Goal: Information Seeking & Learning: Learn about a topic

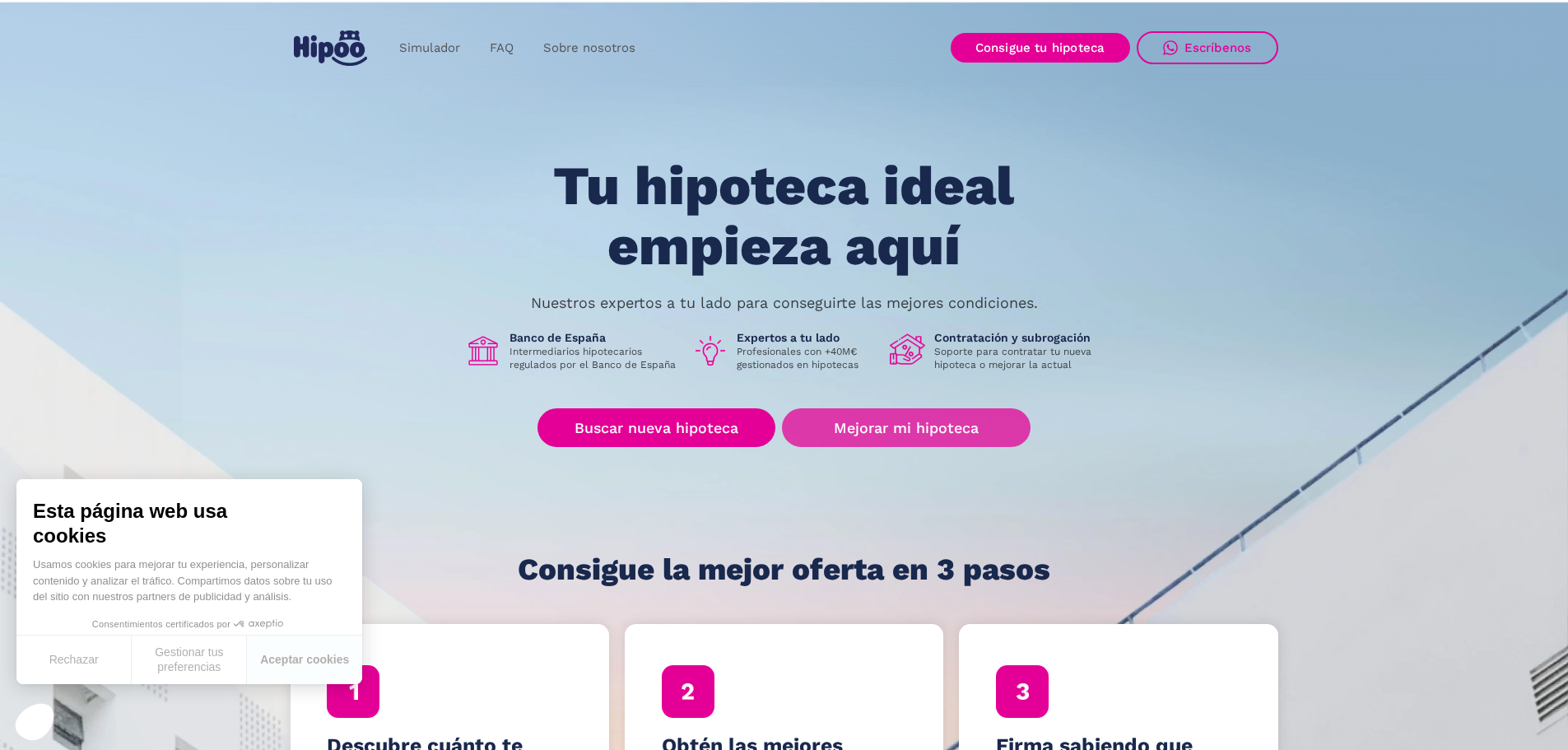
click at [922, 432] on link "Mejorar mi hipoteca" at bounding box center [906, 428] width 248 height 39
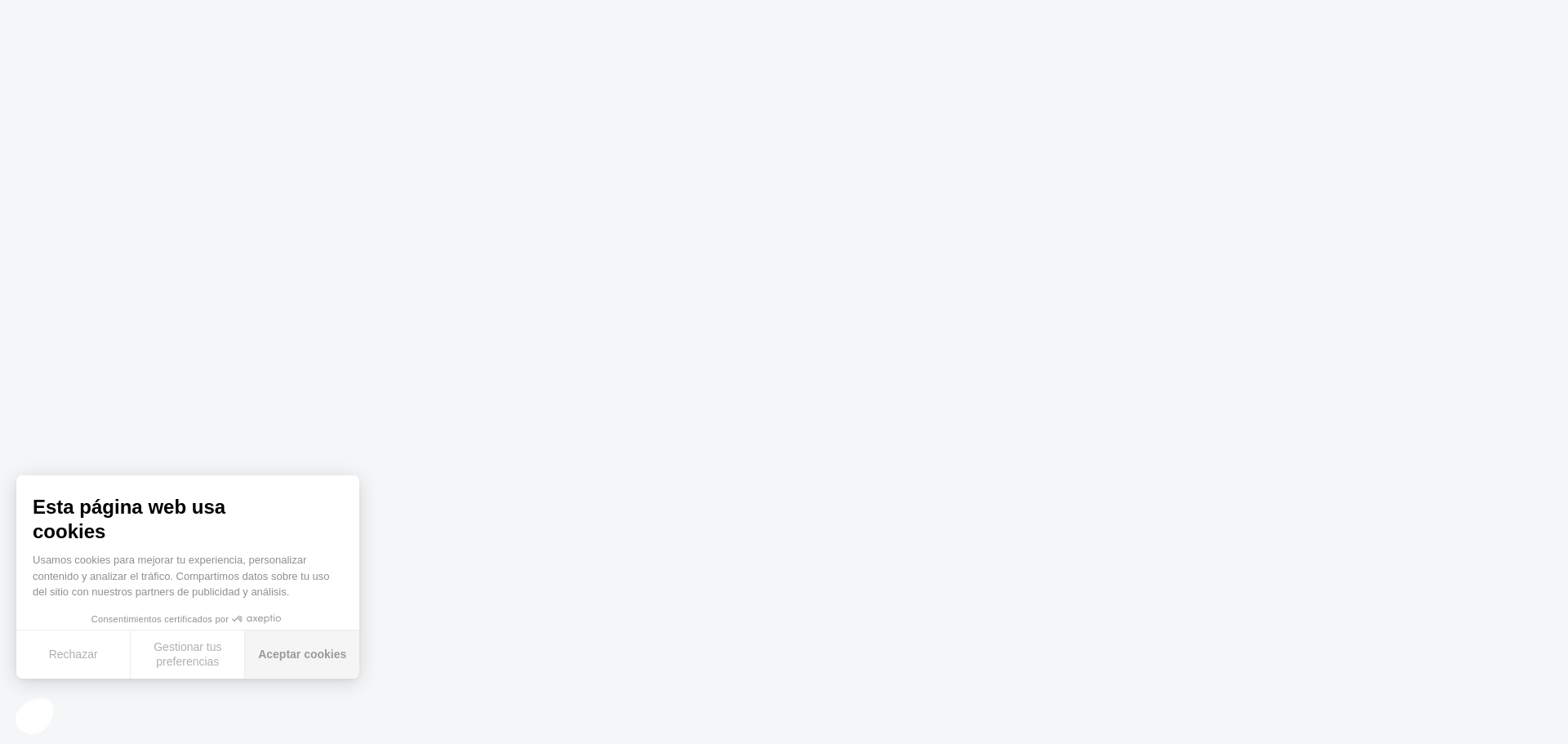
click at [289, 656] on button "Aceptar cookies" at bounding box center [302, 655] width 115 height 48
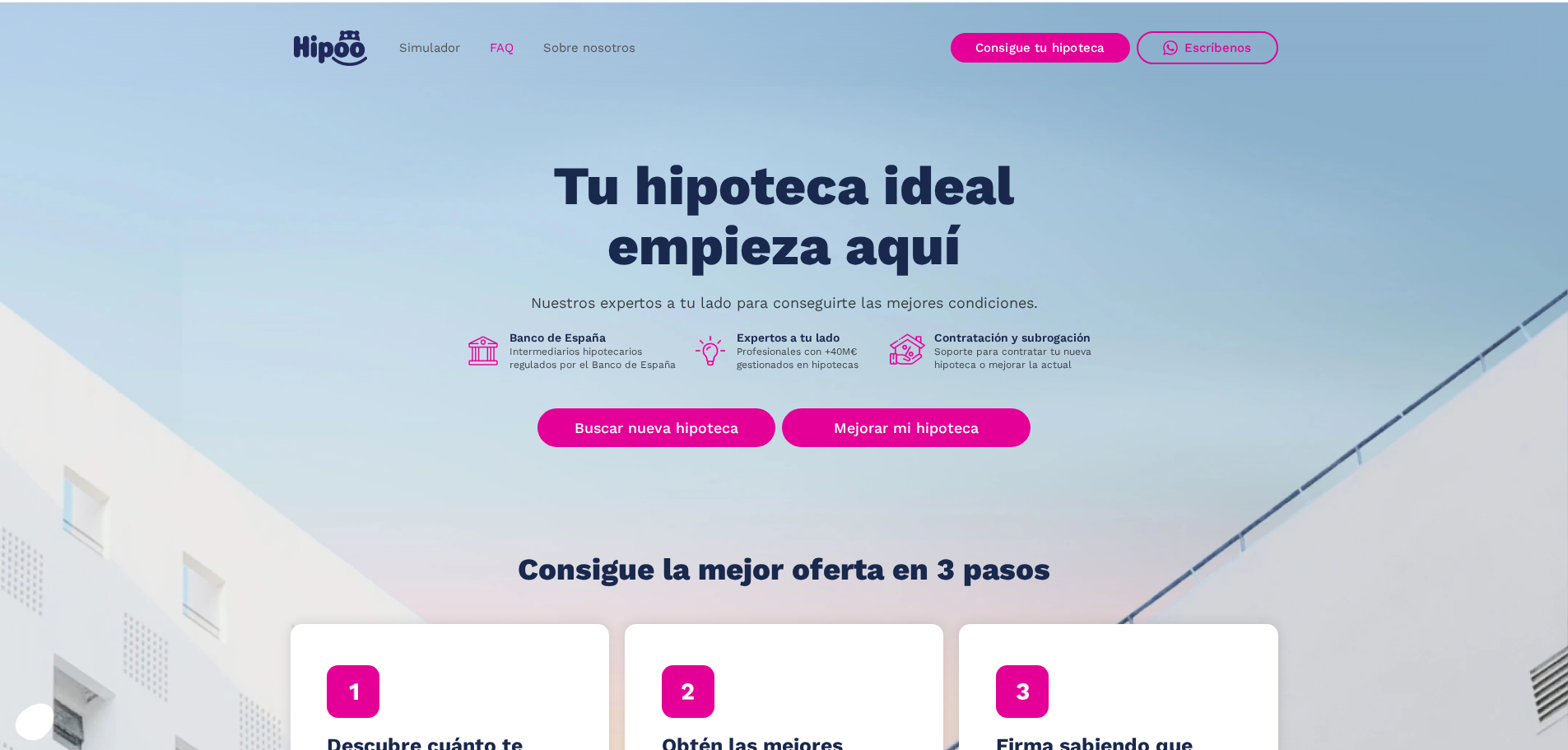
click at [494, 53] on link "FAQ" at bounding box center [502, 48] width 54 height 32
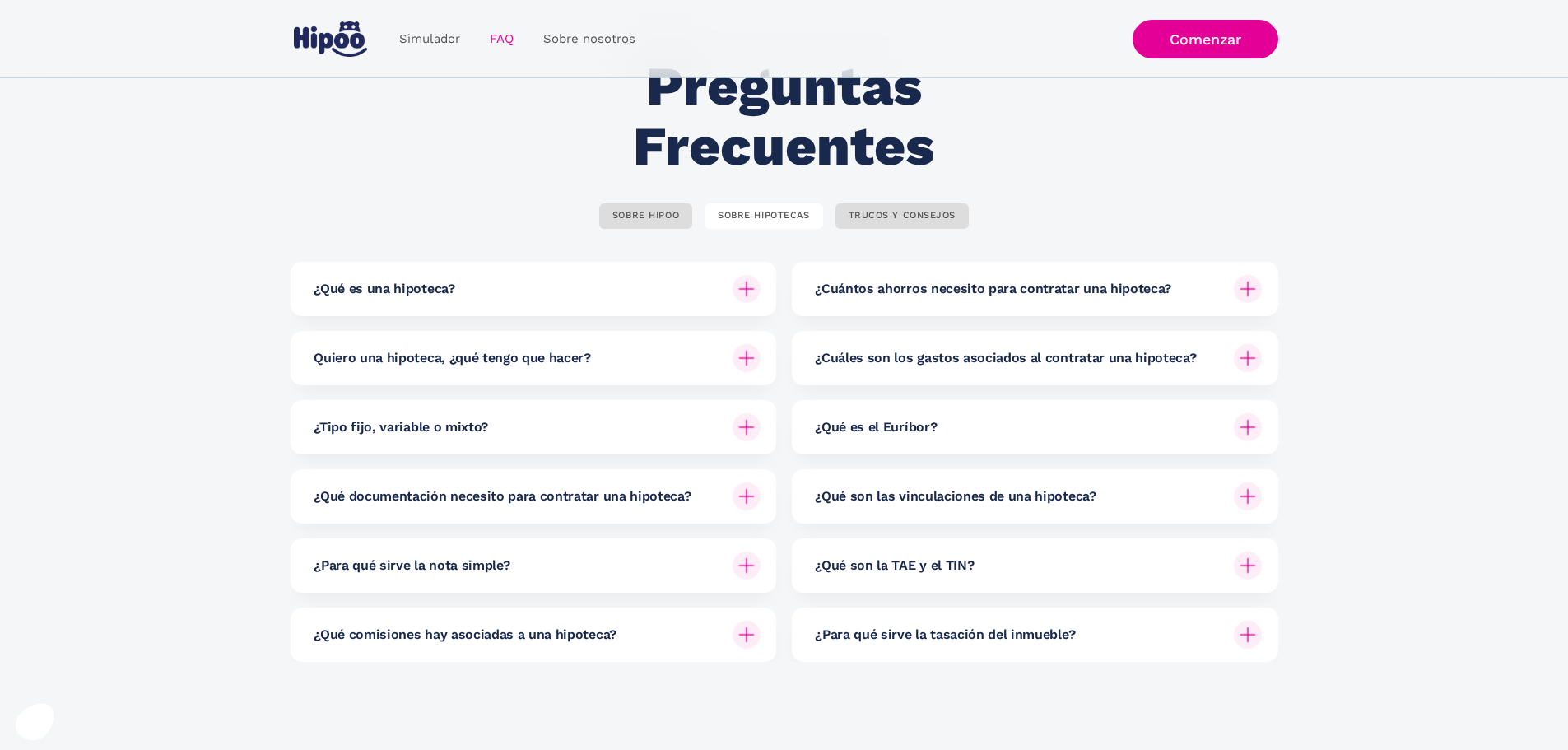
scroll to position [83, 0]
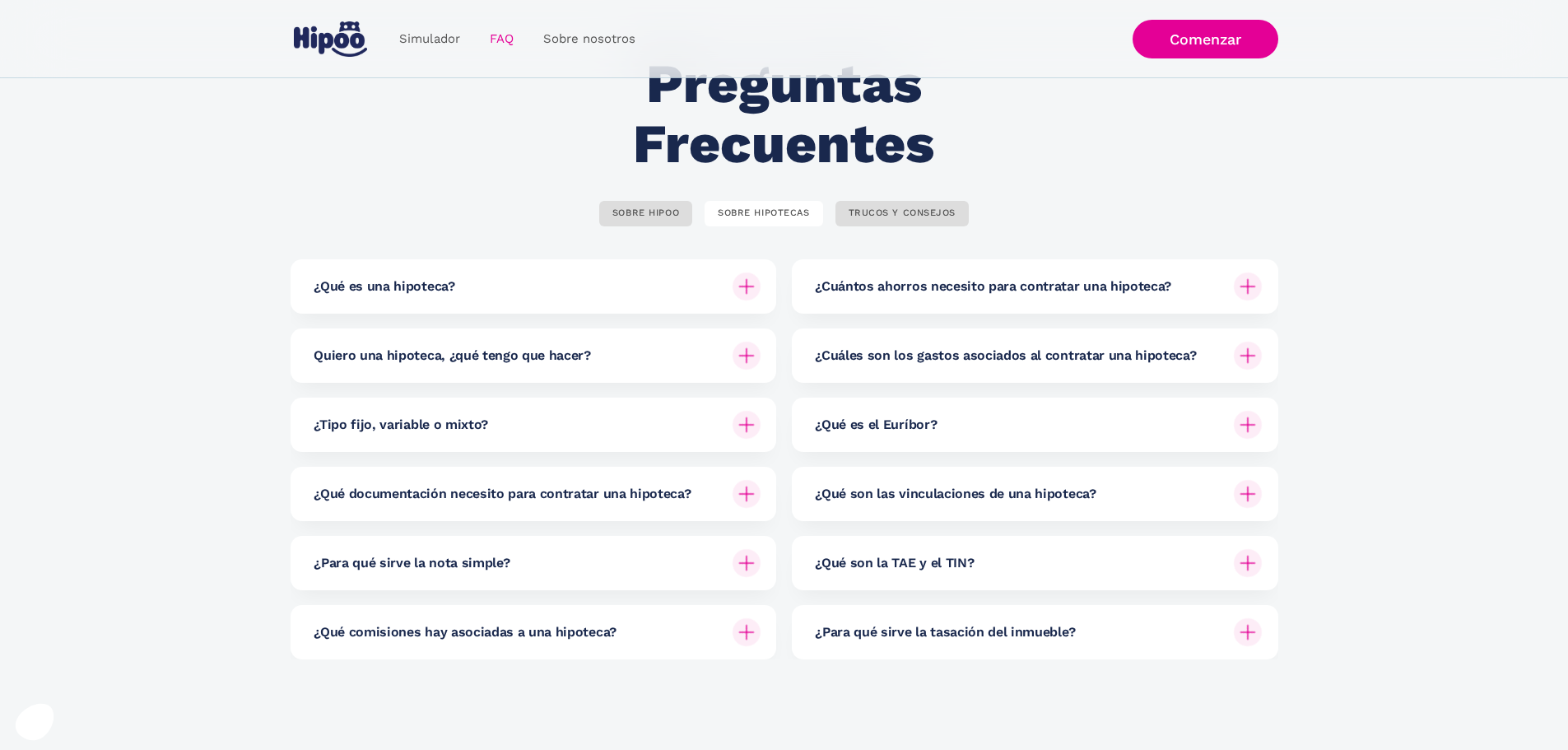
click at [558, 635] on h6 "¿Qué comisiones hay asociadas a una hipoteca?" at bounding box center [465, 632] width 303 height 18
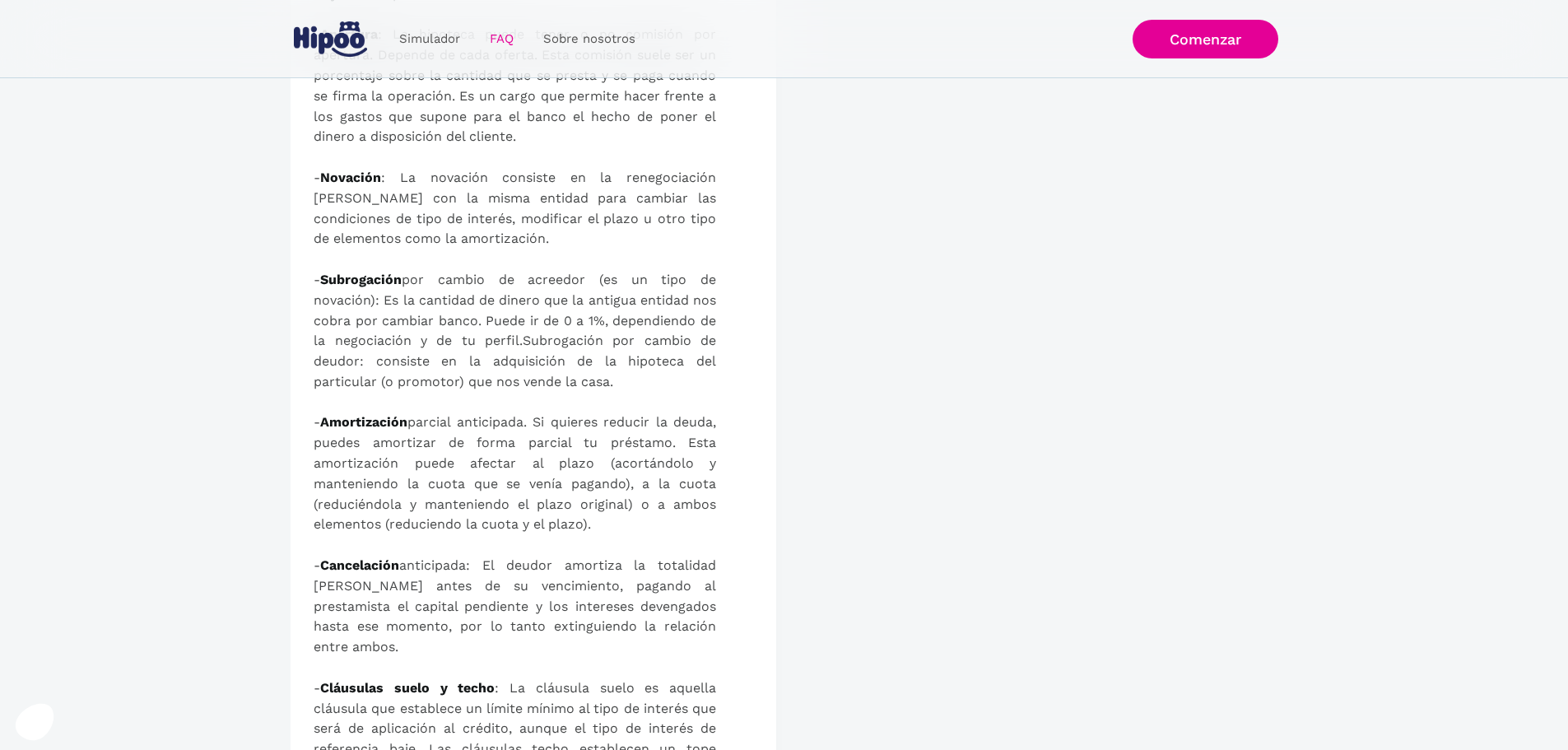
scroll to position [494, 0]
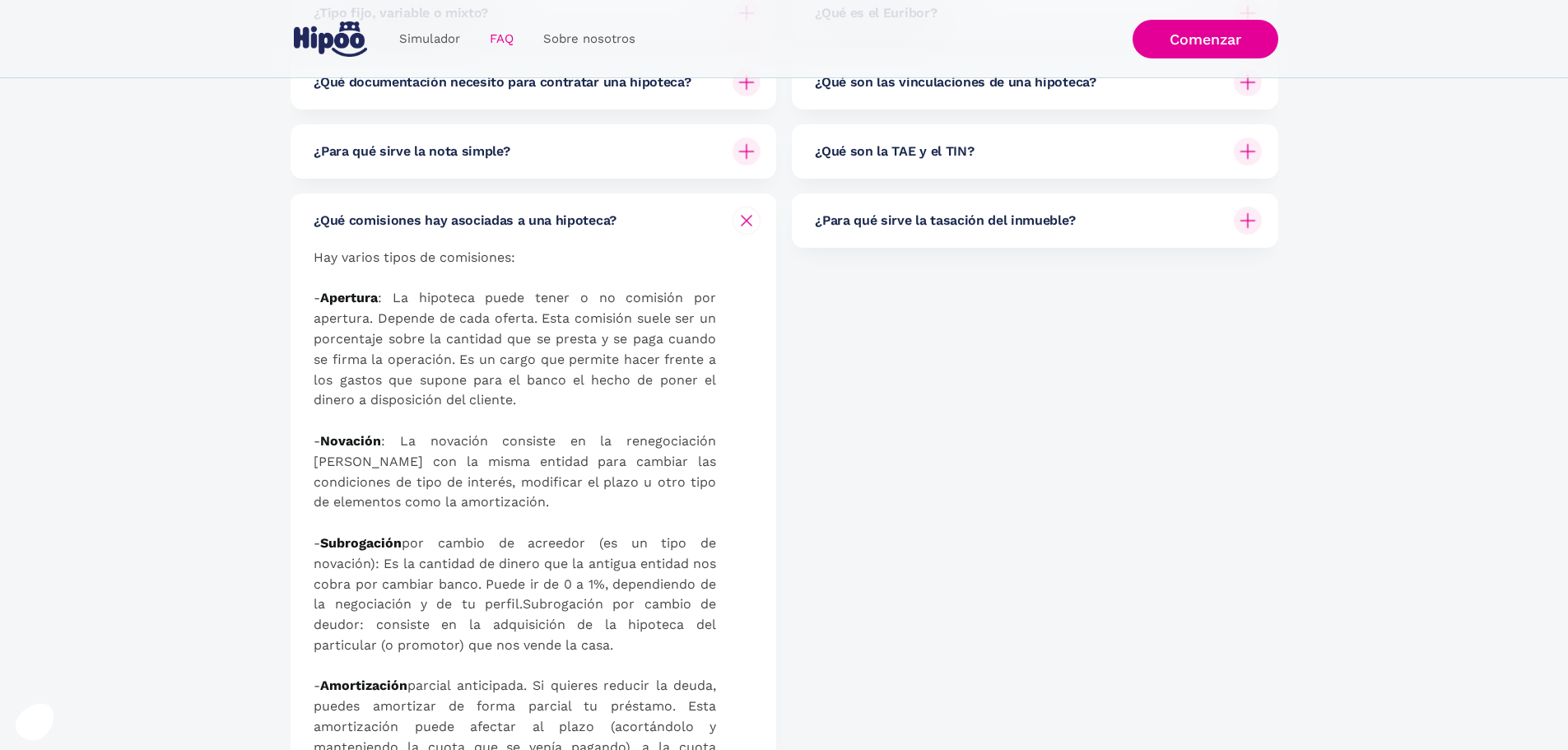
click at [580, 235] on div "¿Qué comisiones hay asociadas a una hipoteca?" at bounding box center [537, 221] width 447 height 54
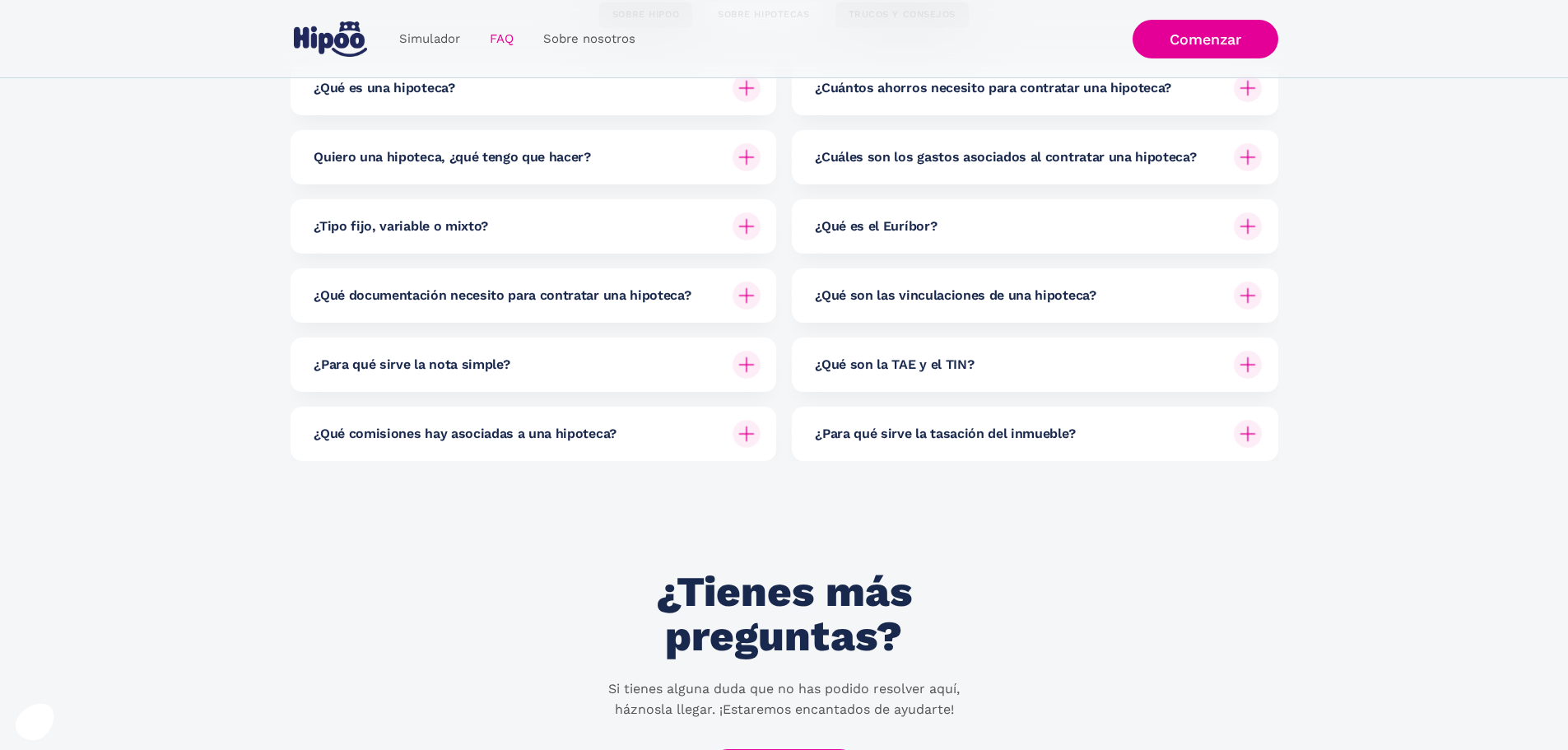
scroll to position [164, 0]
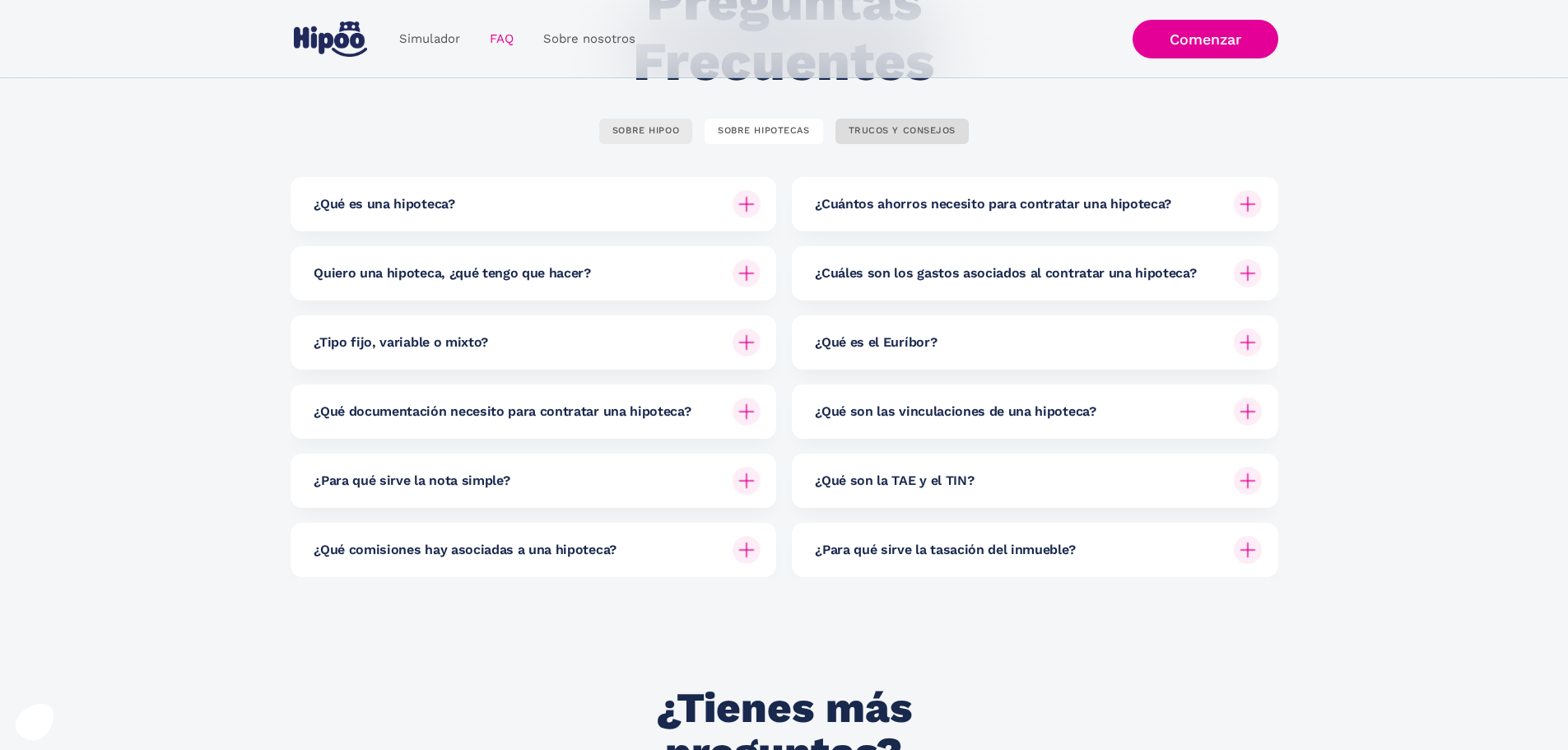
click at [648, 126] on div "SOBRE HIPOO" at bounding box center [645, 131] width 67 height 13
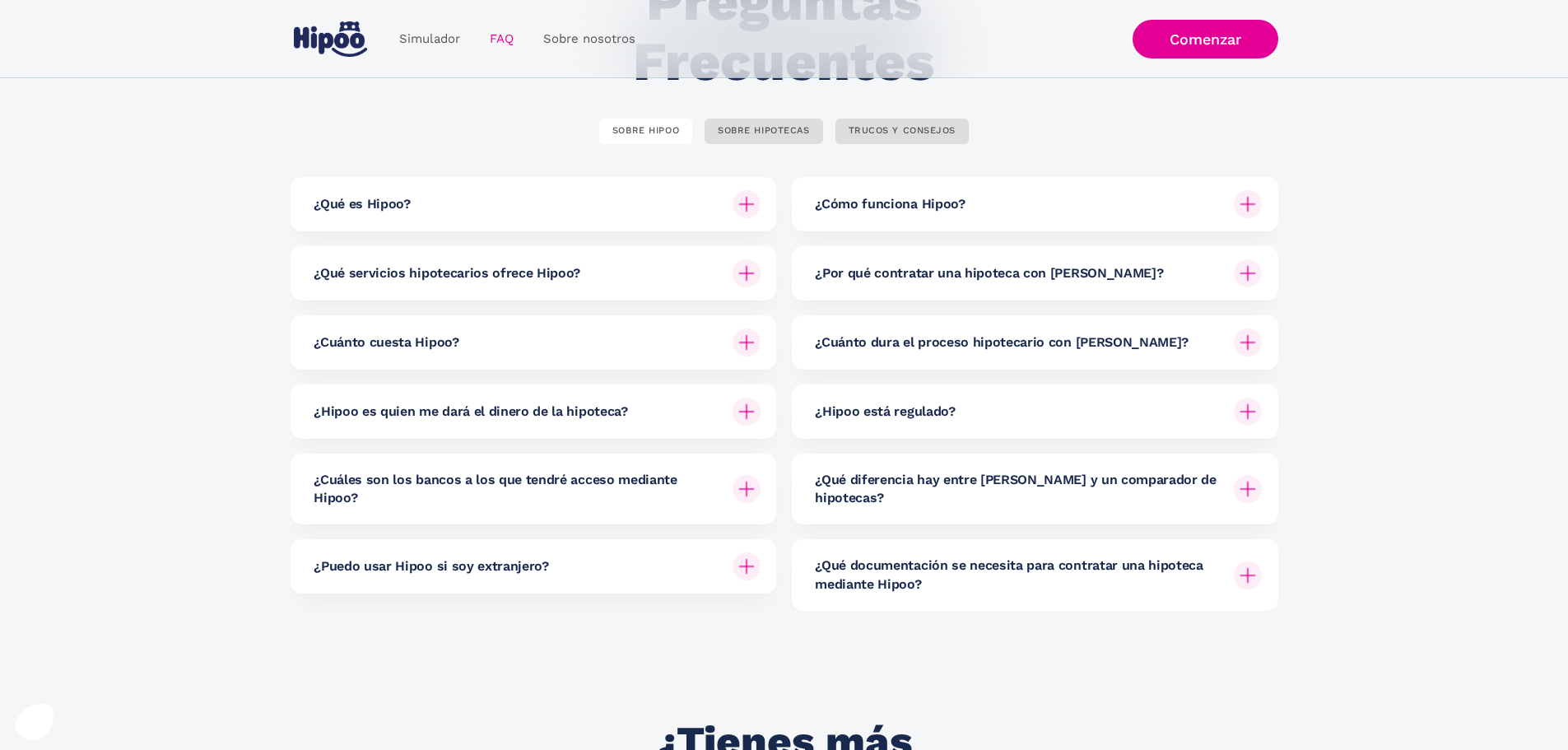
click at [870, 216] on div "¿Cómo funciona Hipoo?" at bounding box center [1038, 204] width 447 height 54
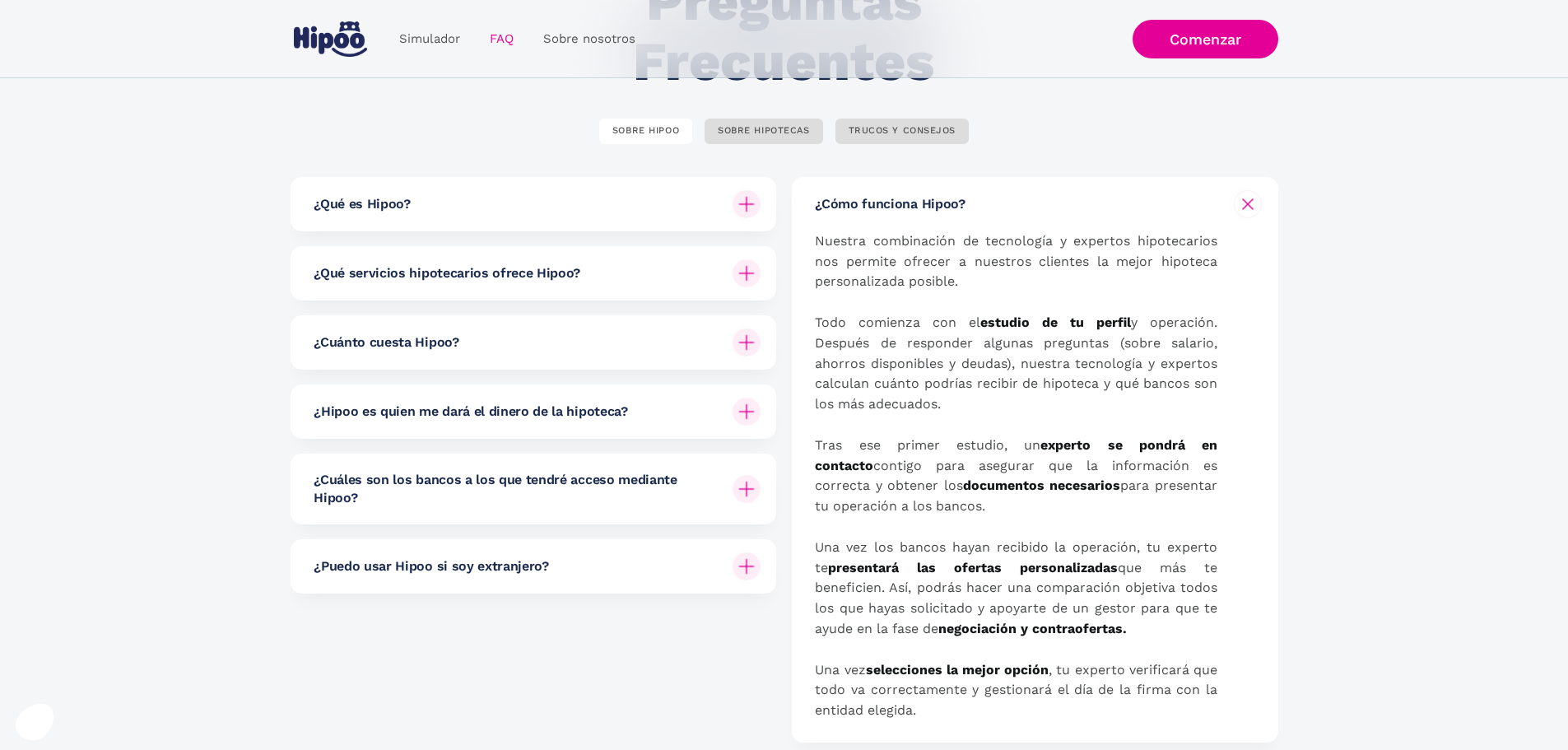
click at [870, 216] on div "¿Cómo funciona Hipoo?" at bounding box center [1038, 204] width 447 height 54
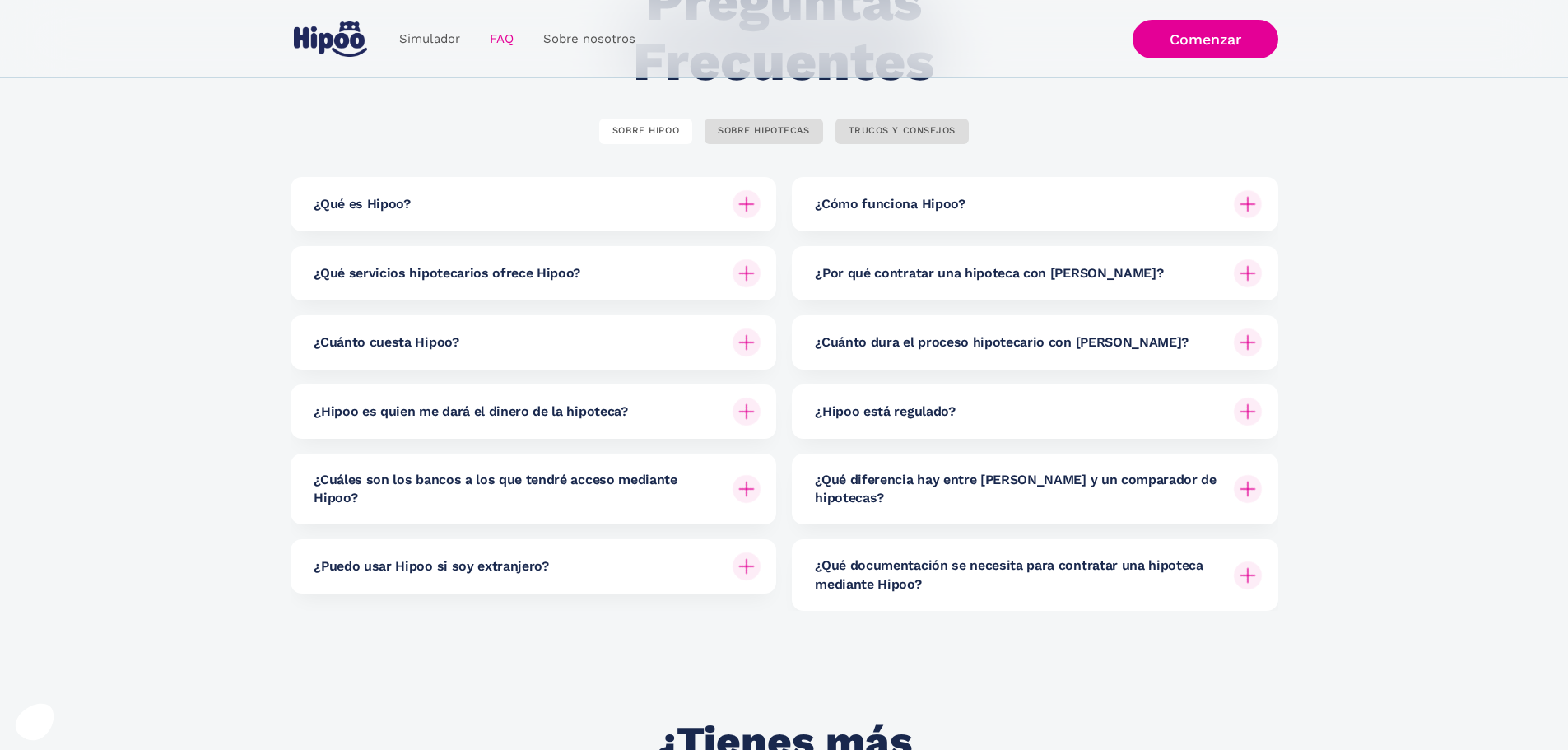
click at [456, 356] on div "¿Cuánto cuesta Hipoo?" at bounding box center [537, 342] width 447 height 54
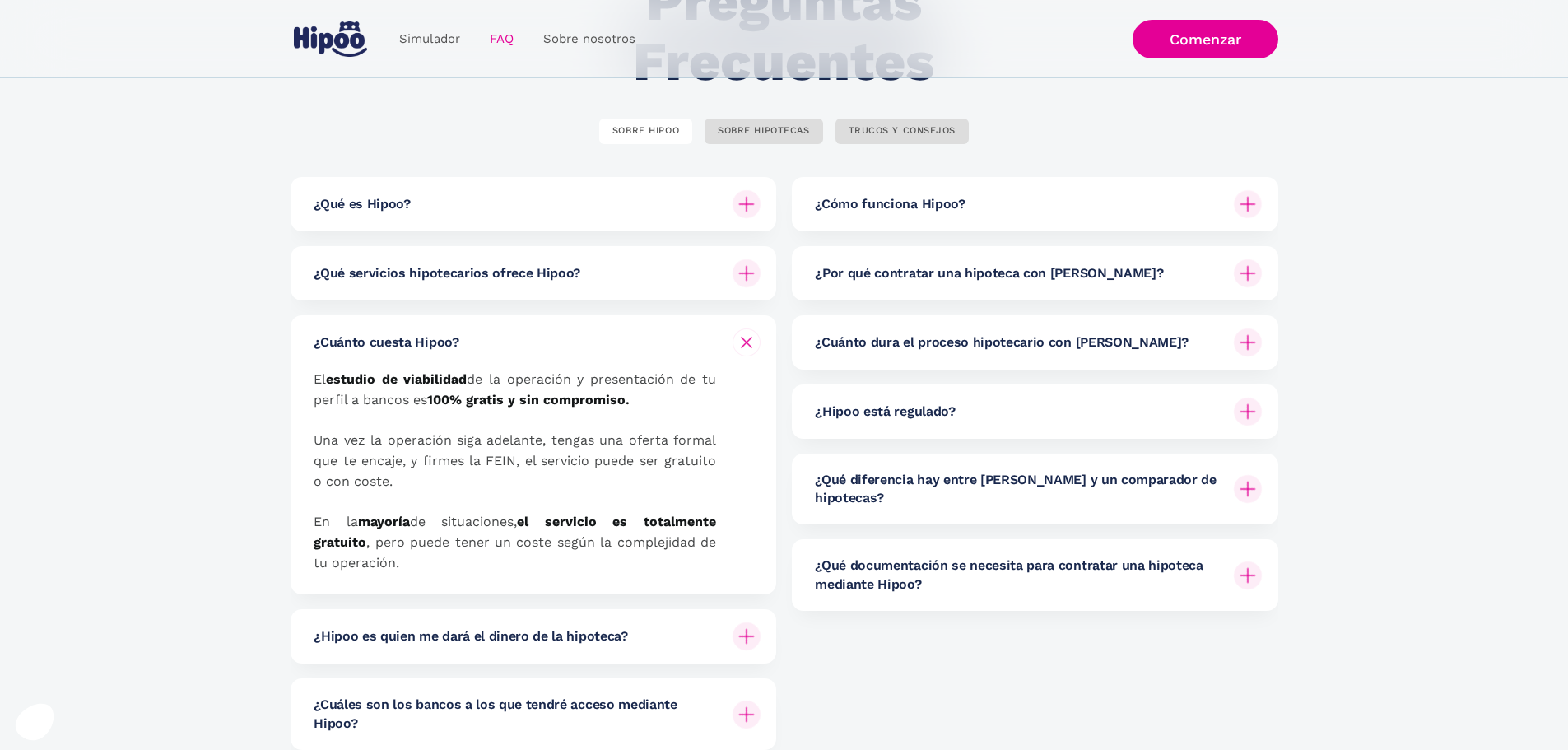
drag, startPoint x: 315, startPoint y: 519, endPoint x: 408, endPoint y: 556, distance: 100.1
click at [408, 556] on p "El estudio de viabilidad de la operación y presentación de tu perfil a bancos e…" at bounding box center [515, 472] width 403 height 204
drag, startPoint x: 389, startPoint y: 569, endPoint x: 299, endPoint y: 513, distance: 106.0
click at [299, 513] on div "¿Cuánto cuesta Hipoo? El estudio de viabilidad de la operación y presentación d…" at bounding box center [533, 454] width 486 height 279
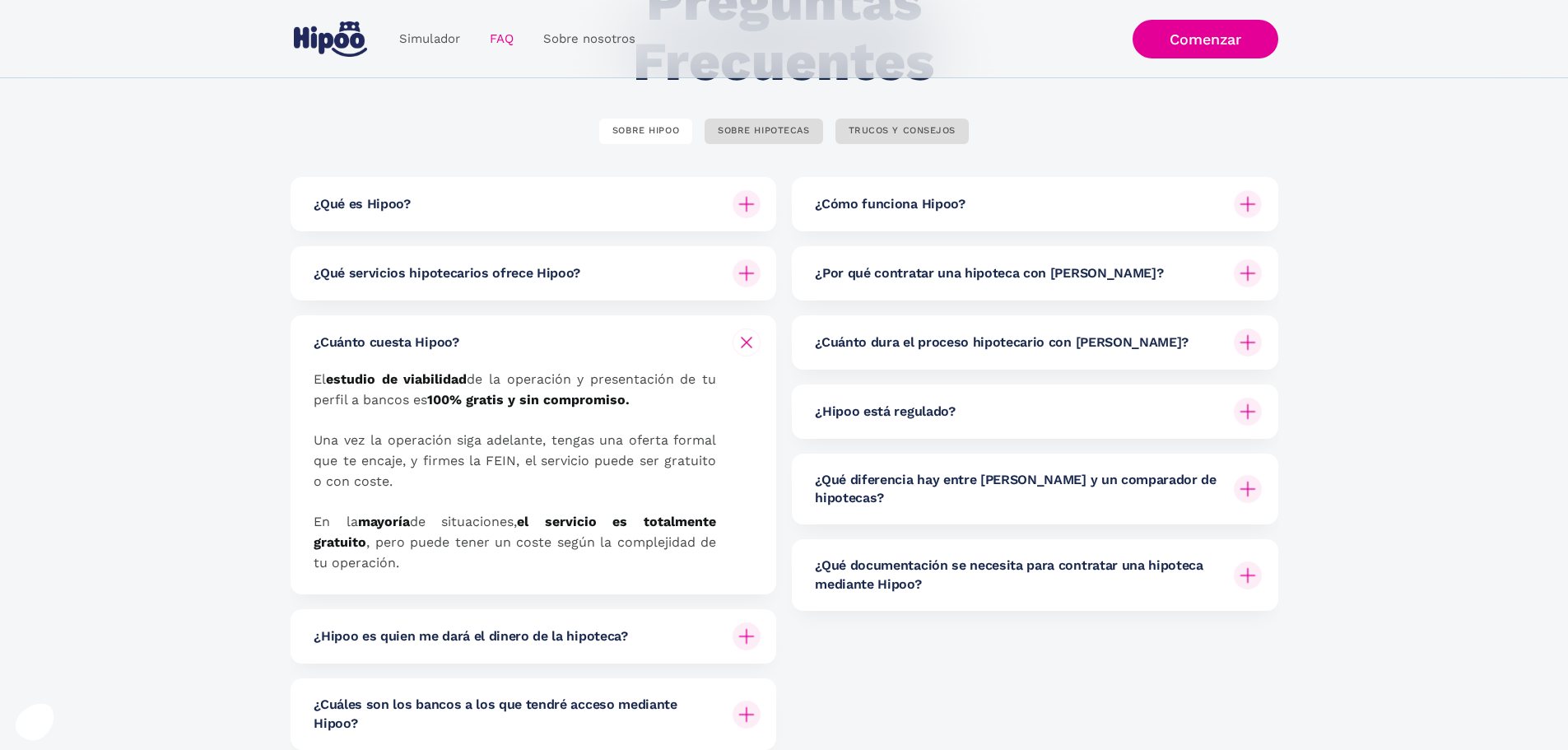
click at [299, 513] on div "¿Cuánto cuesta Hipoo? El estudio de viabilidad de la operación y presentación d…" at bounding box center [533, 454] width 486 height 279
